Goal: Task Accomplishment & Management: Manage account settings

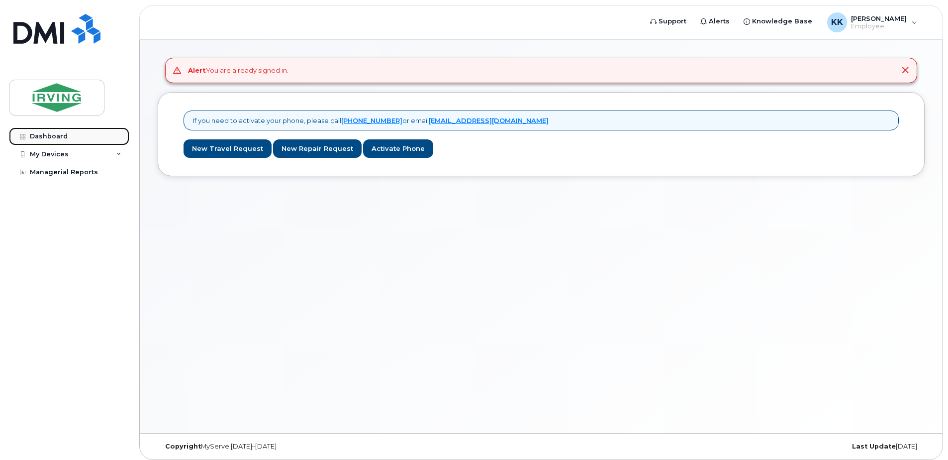
click at [69, 136] on link "Dashboard" at bounding box center [69, 136] width 120 height 18
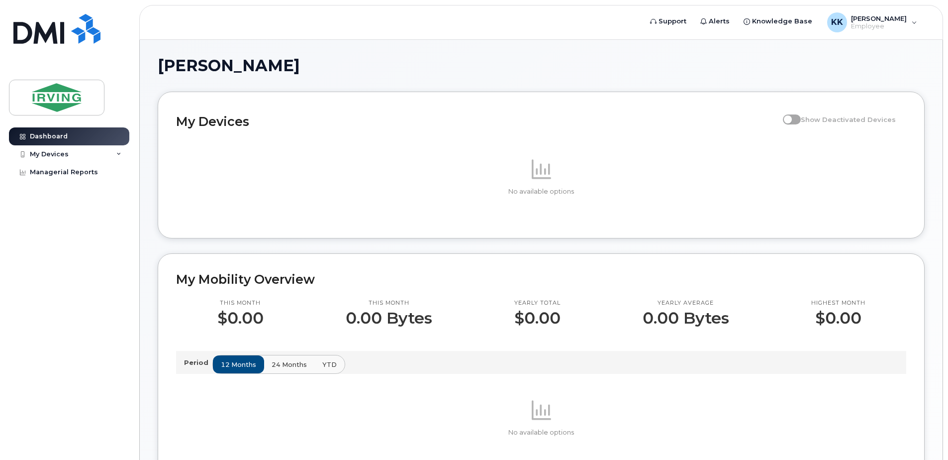
click at [801, 120] on span at bounding box center [792, 119] width 18 height 10
click at [73, 155] on div "My Devices" at bounding box center [69, 154] width 120 height 18
click at [60, 194] on div "Managerial Reports" at bounding box center [64, 191] width 68 height 8
click at [920, 22] on div "KK Kirschenman, Karl Employee" at bounding box center [873, 22] width 104 height 20
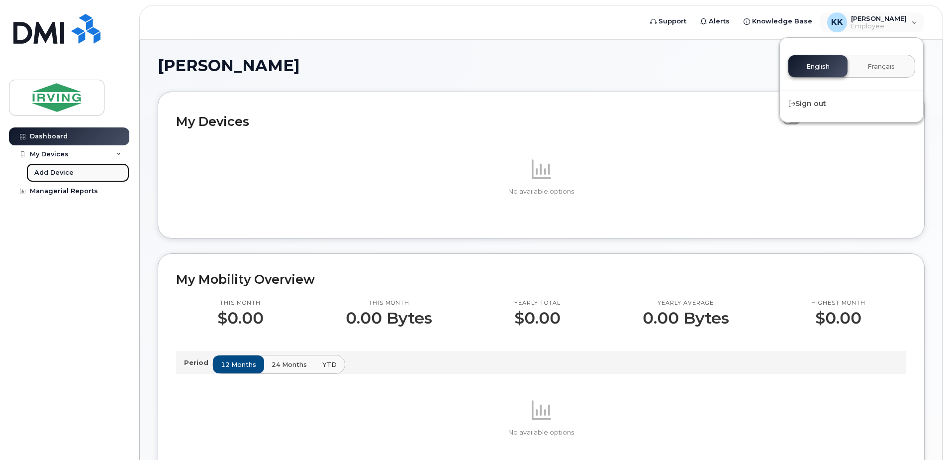
click at [70, 172] on div "Add Device" at bounding box center [53, 172] width 39 height 9
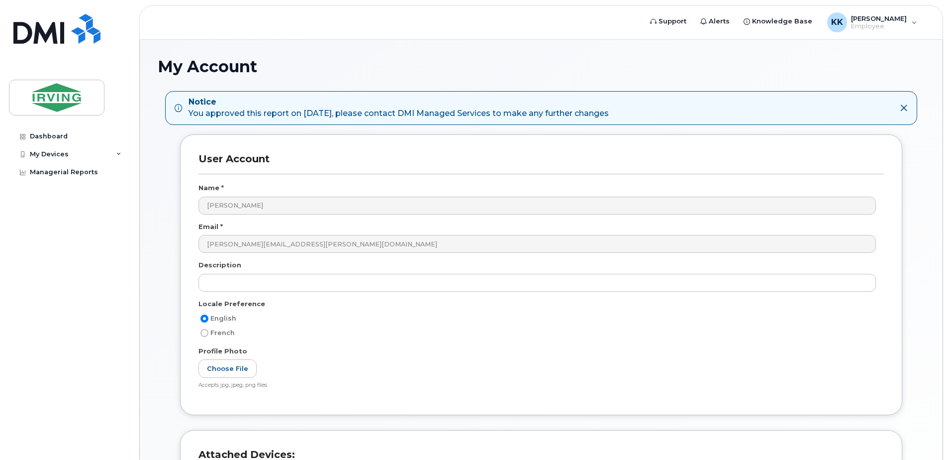
scroll to position [100, 0]
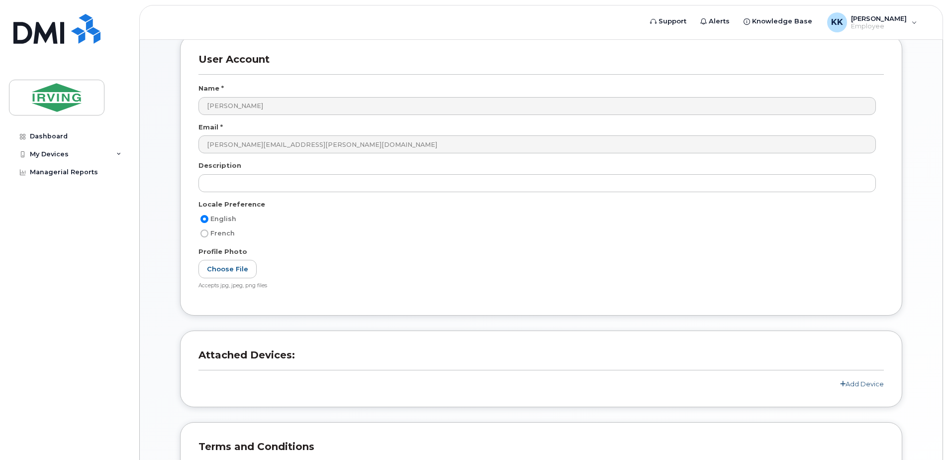
click at [875, 384] on link "Add Device" at bounding box center [862, 384] width 44 height 8
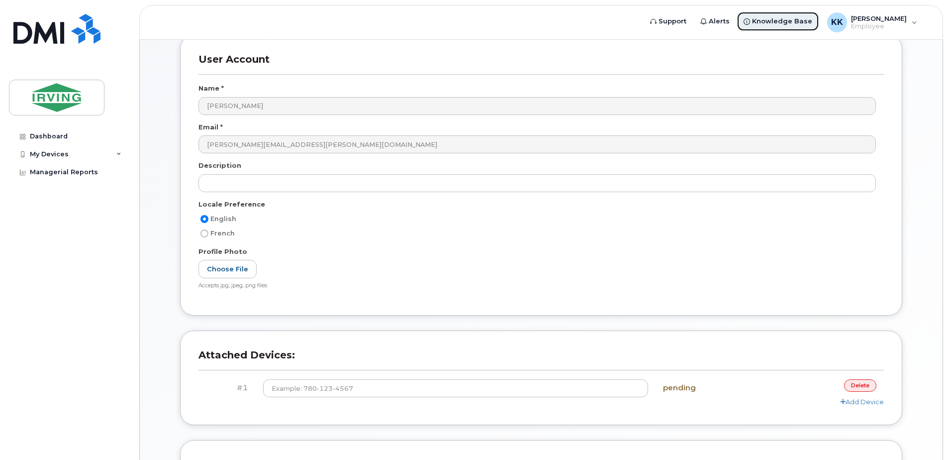
click at [759, 20] on span "Knowledge Base" at bounding box center [782, 21] width 60 height 10
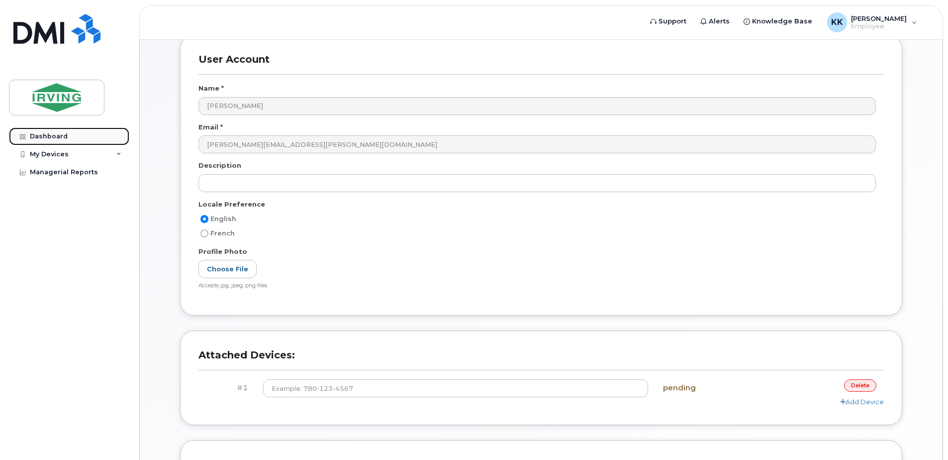
click at [68, 135] on link "Dashboard" at bounding box center [69, 136] width 120 height 18
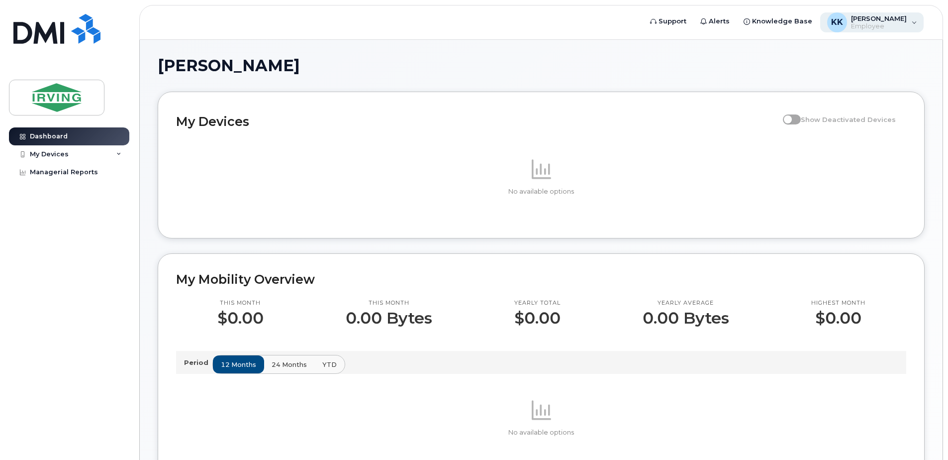
click at [868, 21] on span "[PERSON_NAME]" at bounding box center [879, 18] width 56 height 8
click at [718, 59] on h1 "[PERSON_NAME]" at bounding box center [539, 66] width 762 height 16
